Goal: Complete application form

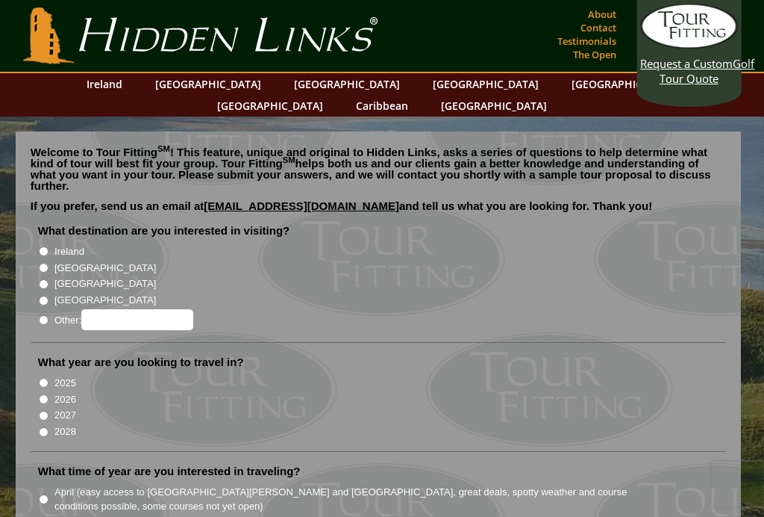
click at [60, 244] on label "Ireland" at bounding box center [69, 251] width 30 height 15
click at [49, 246] on input "Ireland" at bounding box center [44, 251] width 10 height 10
radio input "true"
click at [61, 261] on label "[GEOGRAPHIC_DATA]" at bounding box center [105, 268] width 102 height 15
click at [49, 263] on input "[GEOGRAPHIC_DATA]" at bounding box center [44, 268] width 10 height 10
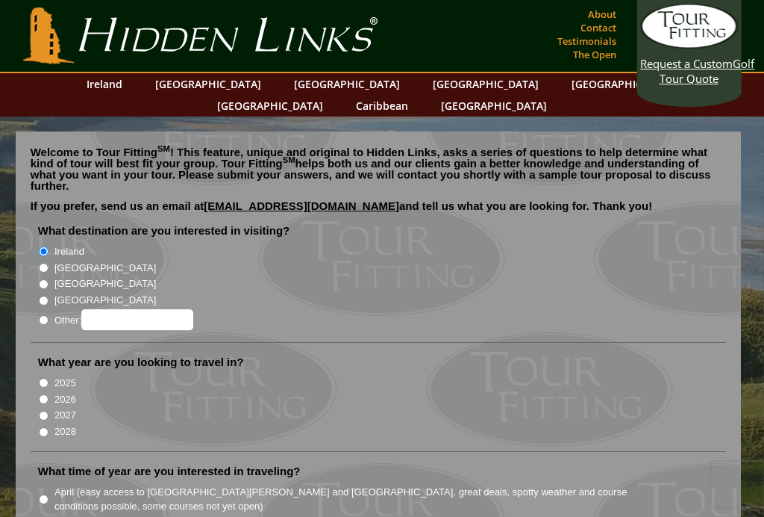
radio input "true"
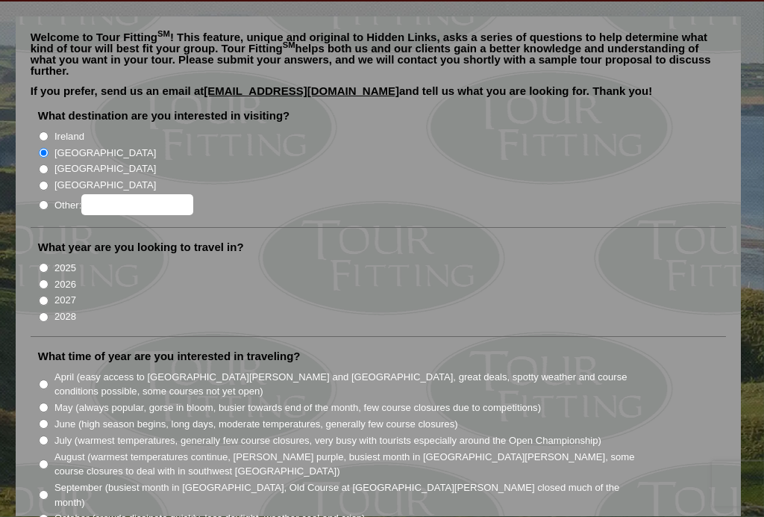
scroll to position [115, 0]
click at [46, 296] on input "2027" at bounding box center [44, 301] width 10 height 10
radio input "true"
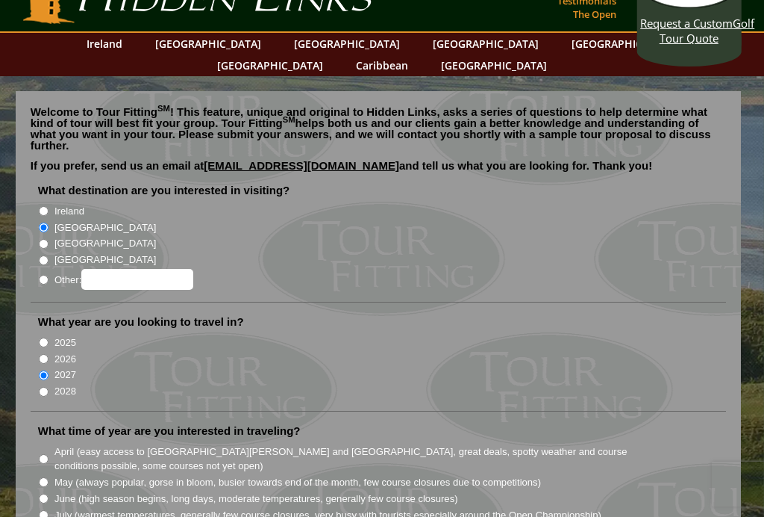
scroll to position [39, 0]
